Goal: Information Seeking & Learning: Check status

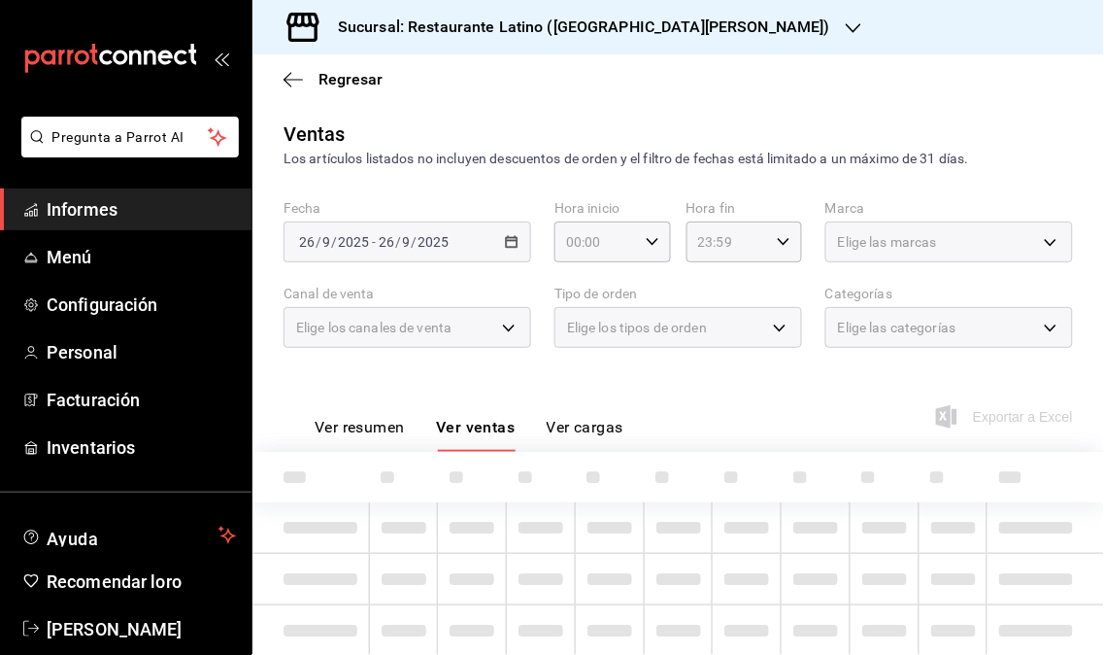
click at [104, 217] on font "Informes" at bounding box center [82, 209] width 71 height 20
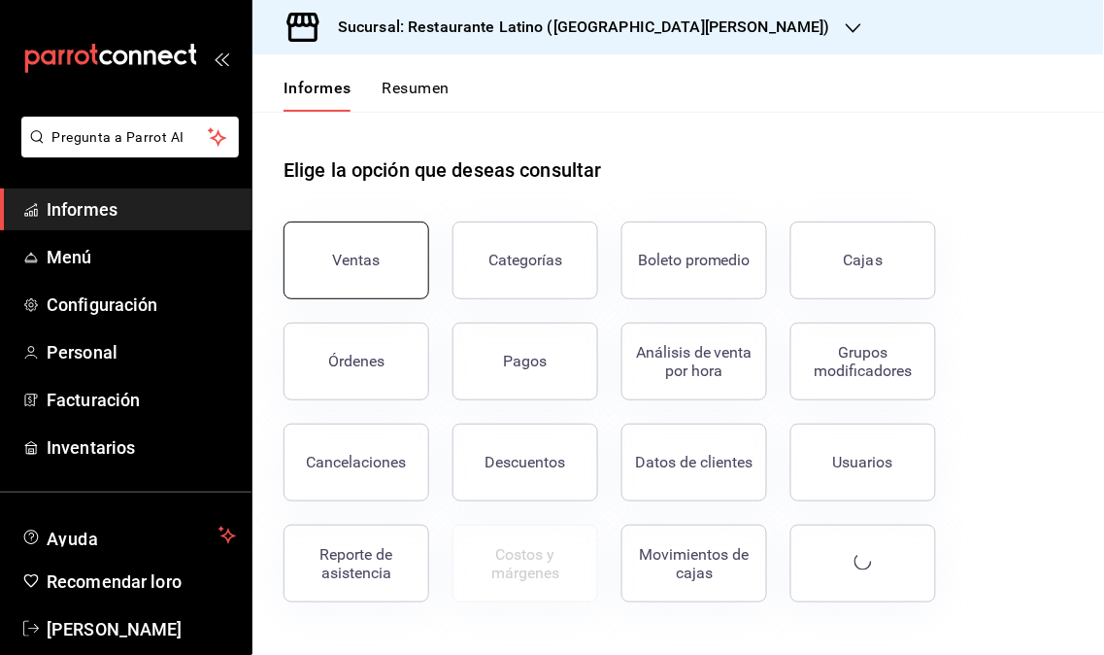
click at [350, 270] on button "Ventas" at bounding box center [357, 260] width 146 height 78
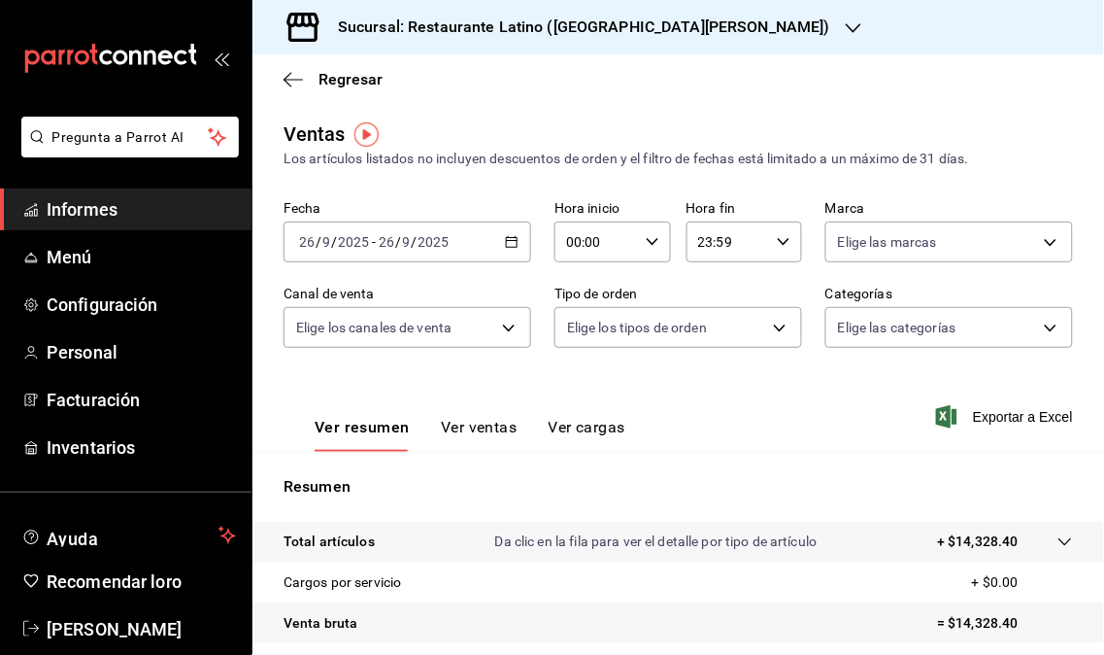
click at [696, 33] on div "Sucursal: Restaurante Latino ([GEOGRAPHIC_DATA][PERSON_NAME])" at bounding box center [568, 27] width 601 height 54
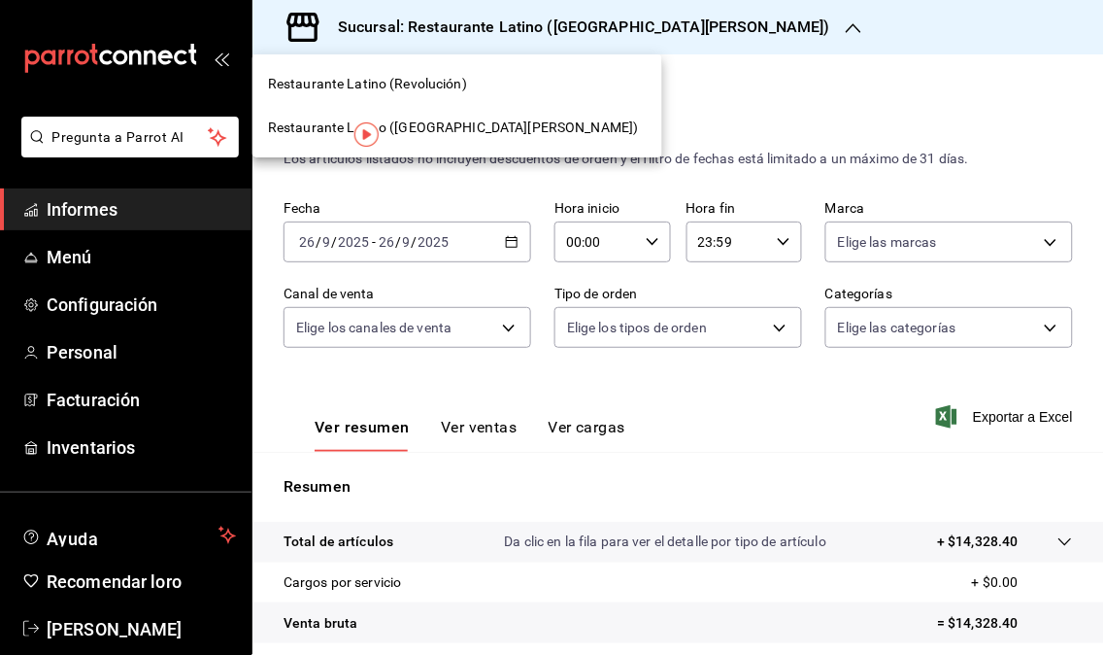
click at [488, 85] on div "Restaurante Latino (Revolución)" at bounding box center [457, 84] width 379 height 20
